Goal: Use online tool/utility: Utilize a website feature to perform a specific function

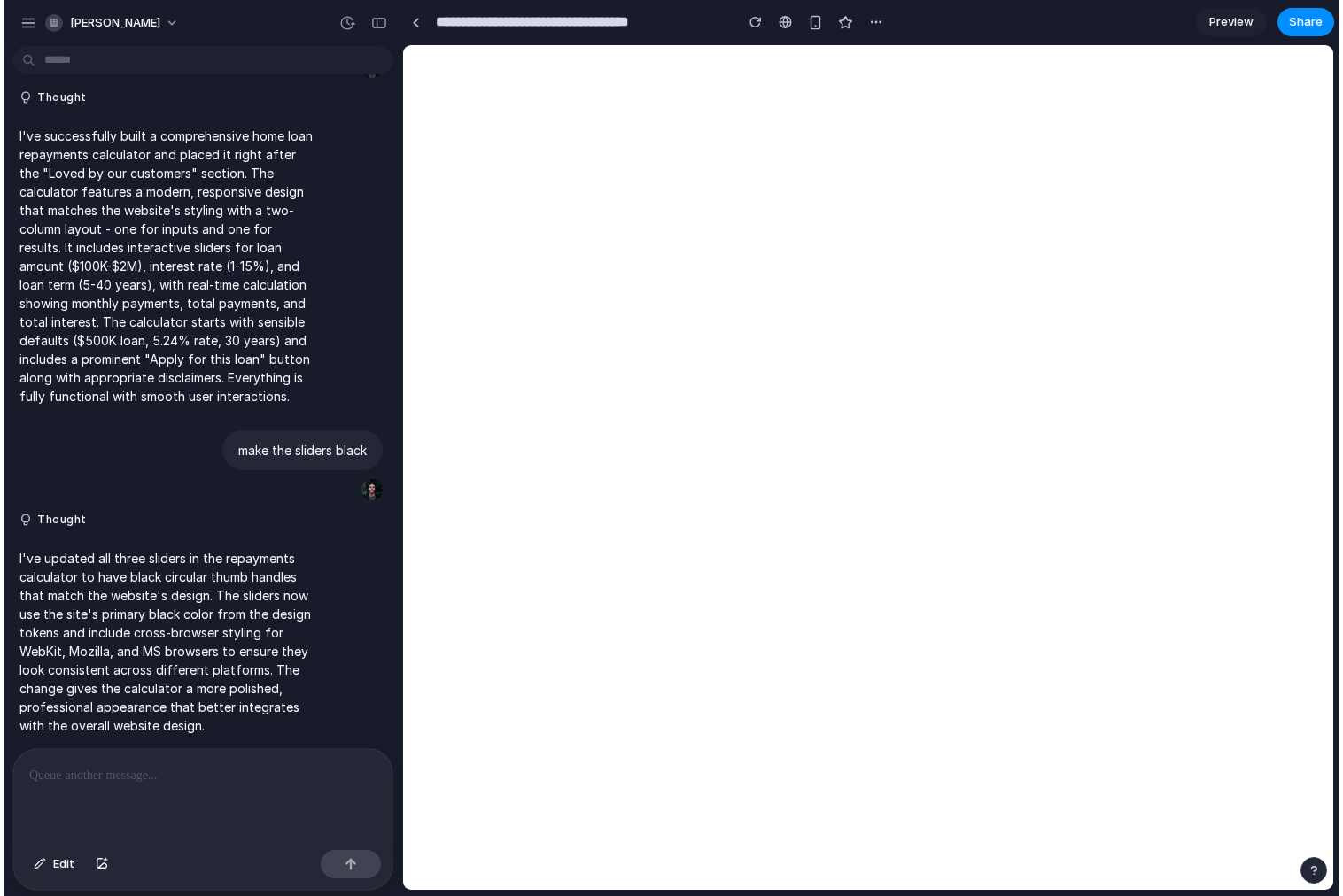
scroll to position [121, 0]
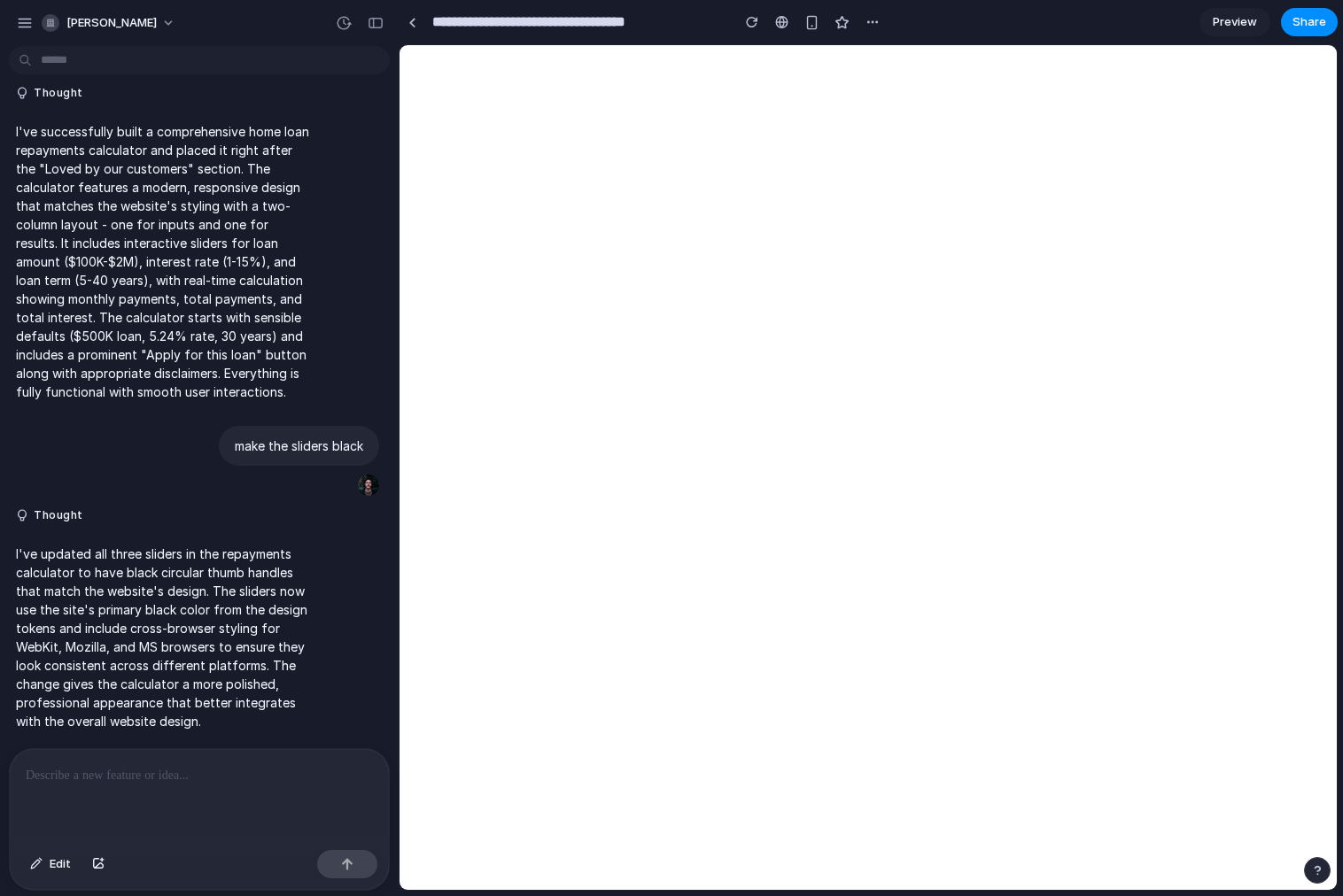
click at [1189, 21] on span "Preview" at bounding box center [1235, 22] width 44 height 18
